Goal: Entertainment & Leisure: Consume media (video, audio)

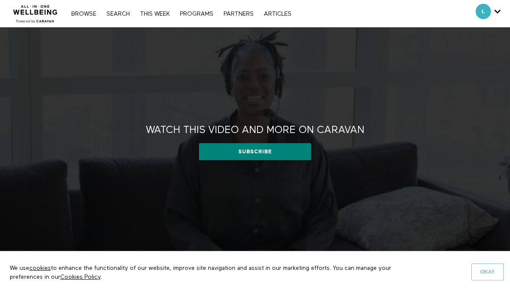
click at [495, 275] on button "Okay" at bounding box center [487, 272] width 32 height 17
